Goal: Navigation & Orientation: Find specific page/section

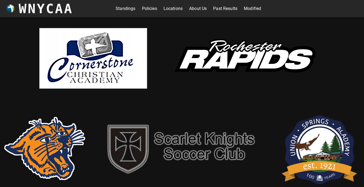
click at [127, 6] on link "Standings" at bounding box center [126, 8] width 20 height 9
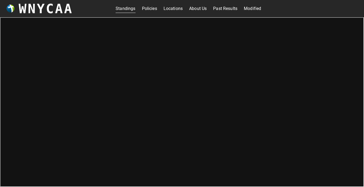
click at [148, 9] on link "Policies" at bounding box center [149, 8] width 15 height 9
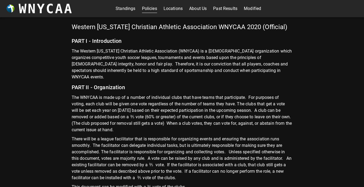
click at [167, 7] on link "Locations" at bounding box center [172, 8] width 19 height 9
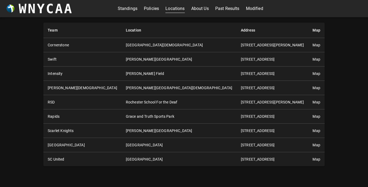
click at [254, 9] on link "Modified" at bounding box center [254, 8] width 17 height 9
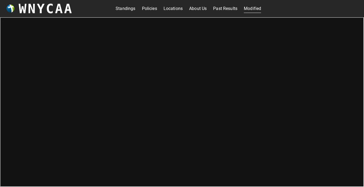
click at [224, 8] on link "Past Results" at bounding box center [225, 8] width 24 height 9
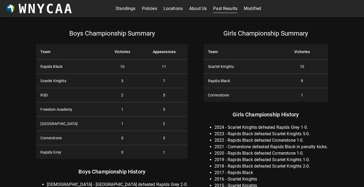
click at [334, 99] on div "Boys Championship Summary Team Victories Appearances Rapids Black 10 11 Scarlet…" at bounding box center [181, 159] width 323 height 273
